Goal: Information Seeking & Learning: Understand process/instructions

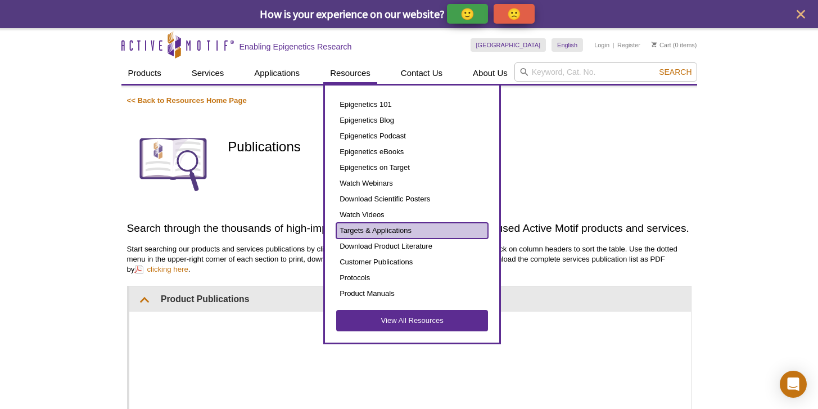
click at [396, 230] on link "Targets & Applications" at bounding box center [412, 231] width 152 height 16
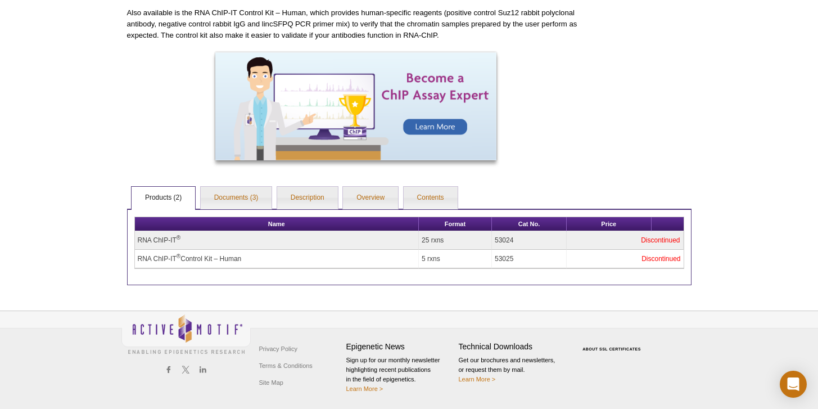
click at [156, 145] on div at bounding box center [356, 107] width 458 height 111
click at [532, 32] on p "Also available is the RNA ChIP-IT Control Kit – Human, which provides human-spe…" at bounding box center [356, 24] width 458 height 34
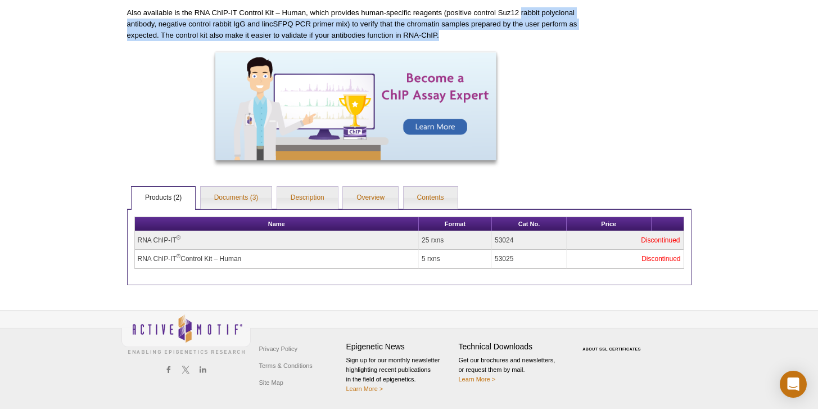
drag, startPoint x: 534, startPoint y: 22, endPoint x: 535, endPoint y: 12, distance: 10.2
click at [535, 12] on p "Also available is the RNA ChIP-IT Control Kit – Human, which provides human-spe…" at bounding box center [356, 24] width 458 height 34
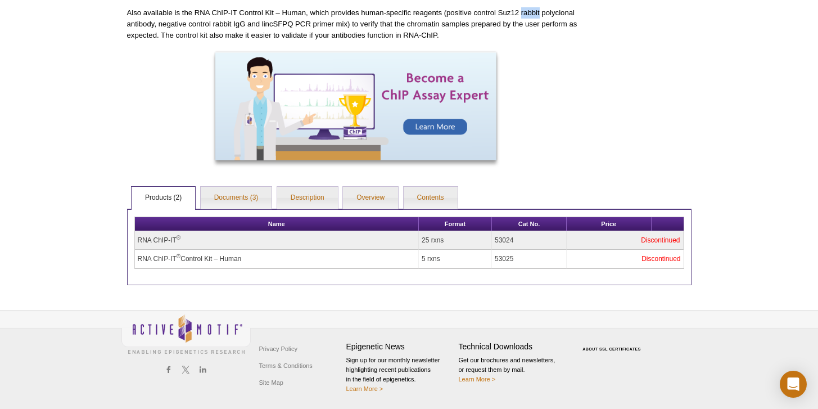
click at [535, 12] on p "Also available is the RNA ChIP-IT Control Kit – Human, which provides human-spe…" at bounding box center [356, 24] width 458 height 34
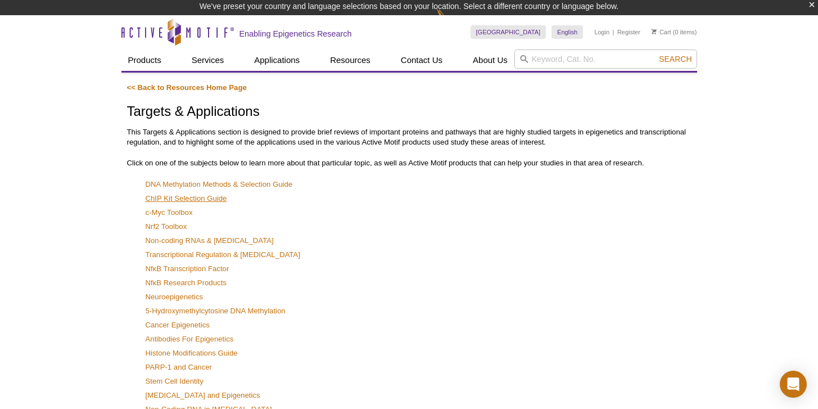
scroll to position [2, 0]
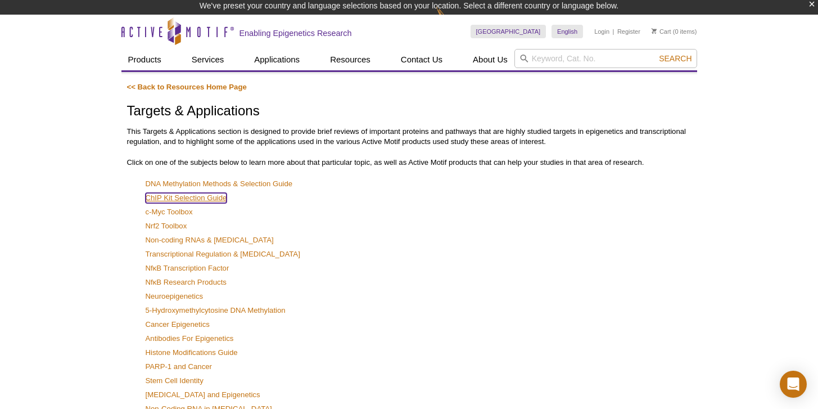
click at [226, 198] on link "ChIP Kit Selection Guide" at bounding box center [187, 198] width 82 height 10
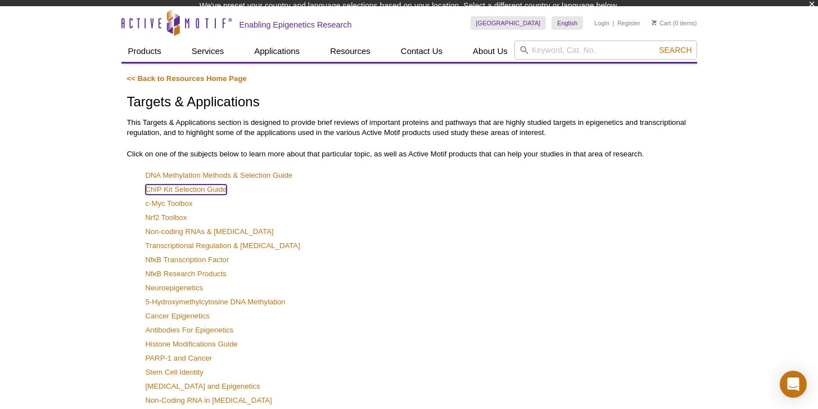
scroll to position [0, 0]
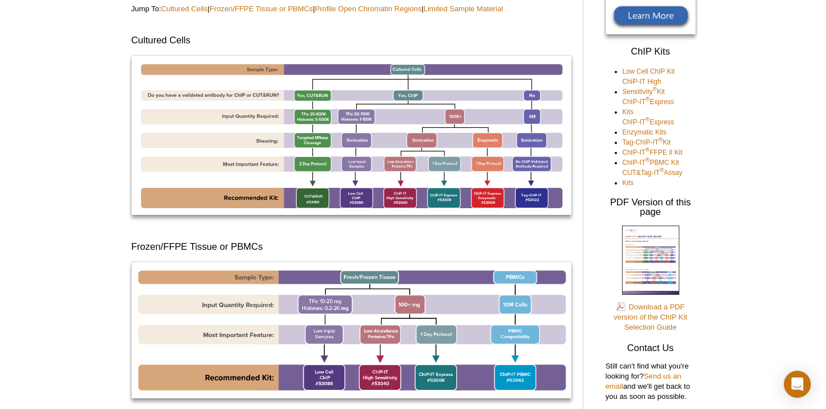
scroll to position [191, 0]
